Goal: Task Accomplishment & Management: Manage account settings

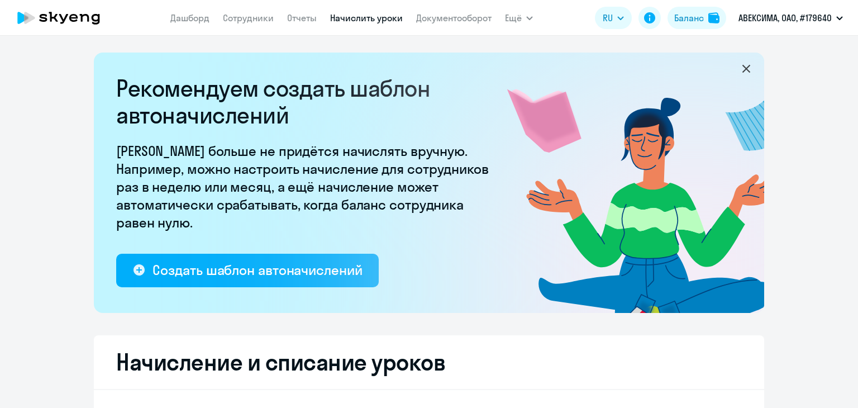
select select "10"
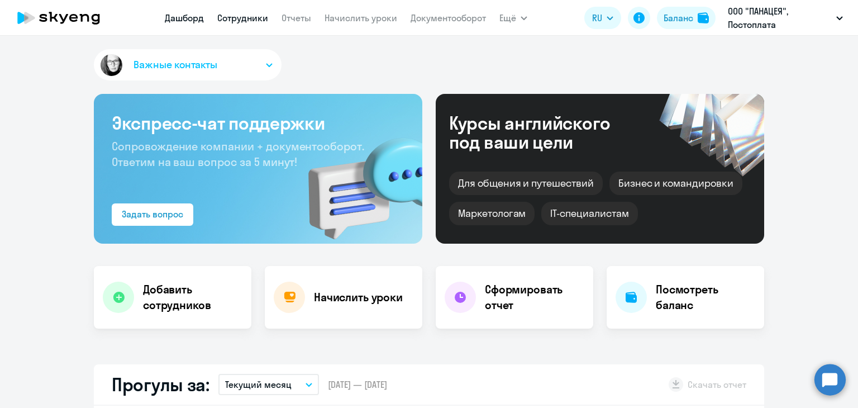
click at [245, 16] on link "Сотрудники" at bounding box center [242, 17] width 51 height 11
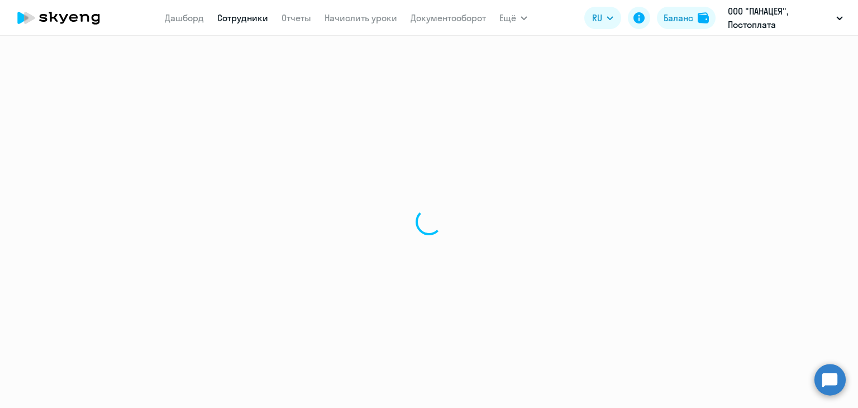
select select "30"
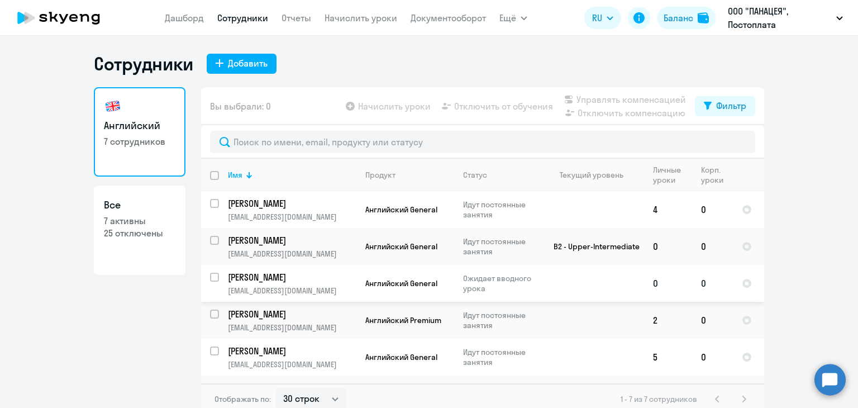
click at [212, 276] on input "select row 40557919" at bounding box center [221, 283] width 22 height 22
checkbox input "true"
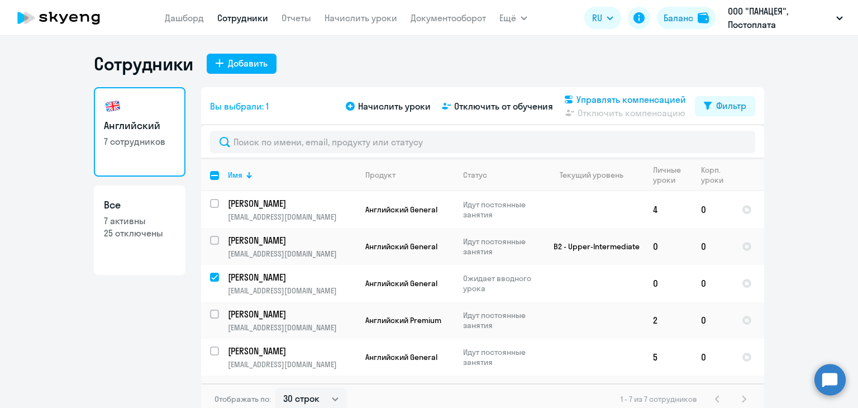
click at [630, 100] on span "Управлять компенсацией" at bounding box center [630, 99] width 109 height 13
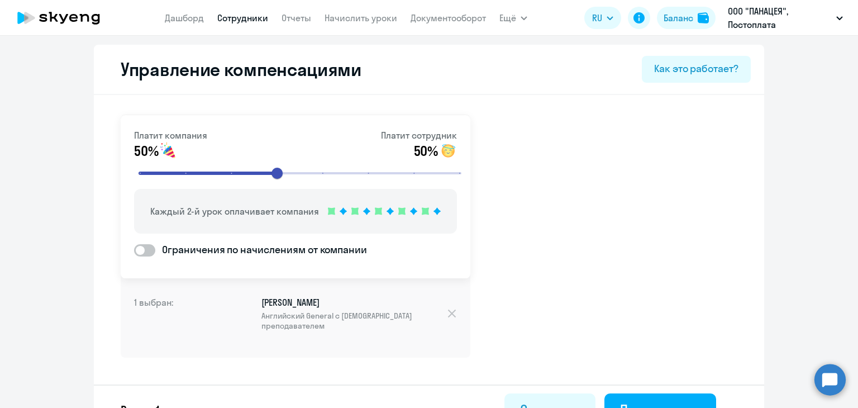
scroll to position [26, 0]
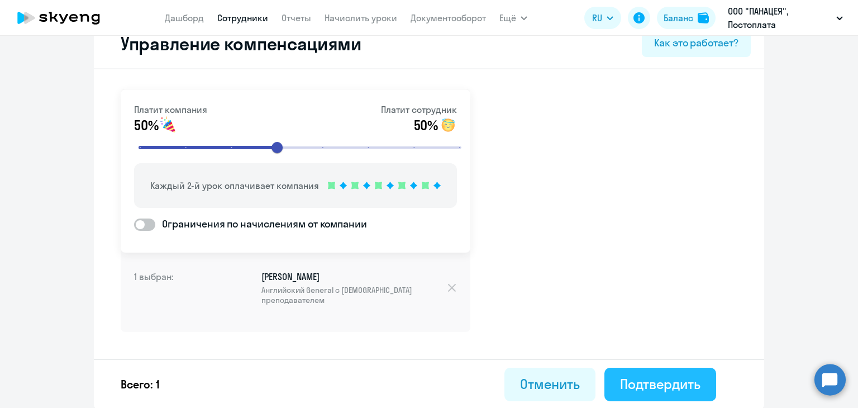
click at [682, 376] on div "Подтвердить" at bounding box center [660, 384] width 80 height 18
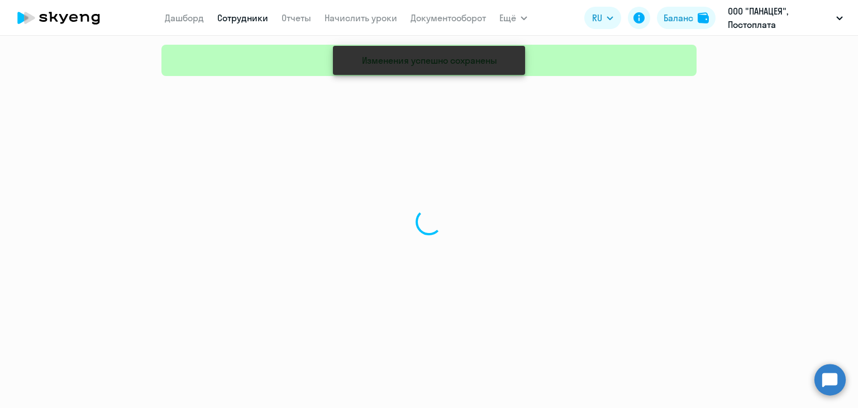
select select "30"
